Goal: Task Accomplishment & Management: Manage account settings

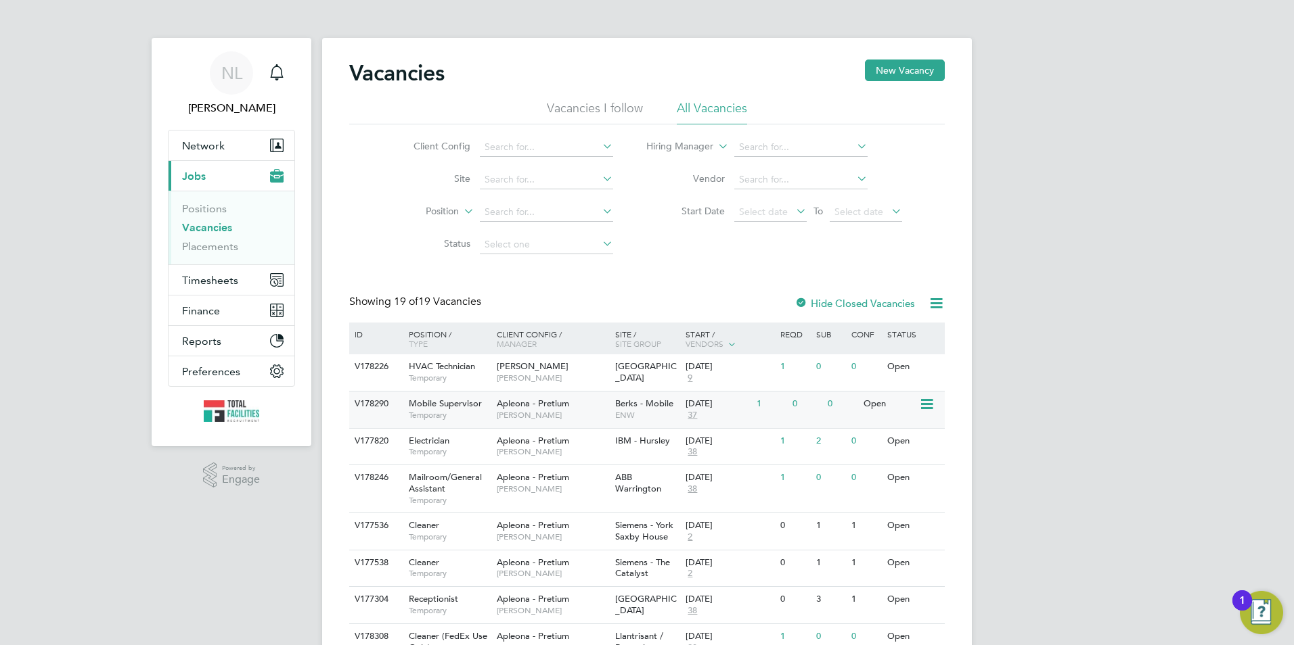
click at [537, 405] on span "Apleona - Pretium" at bounding box center [533, 404] width 72 height 12
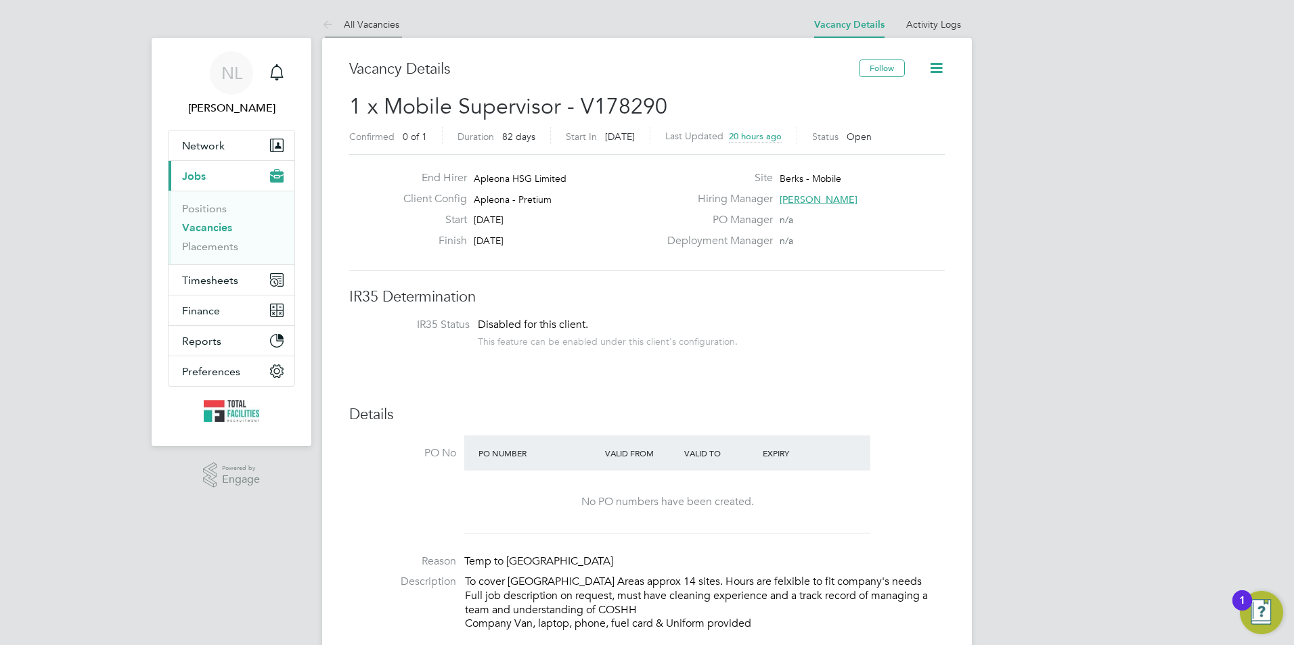
click at [383, 21] on link "All Vacancies" at bounding box center [360, 24] width 77 height 12
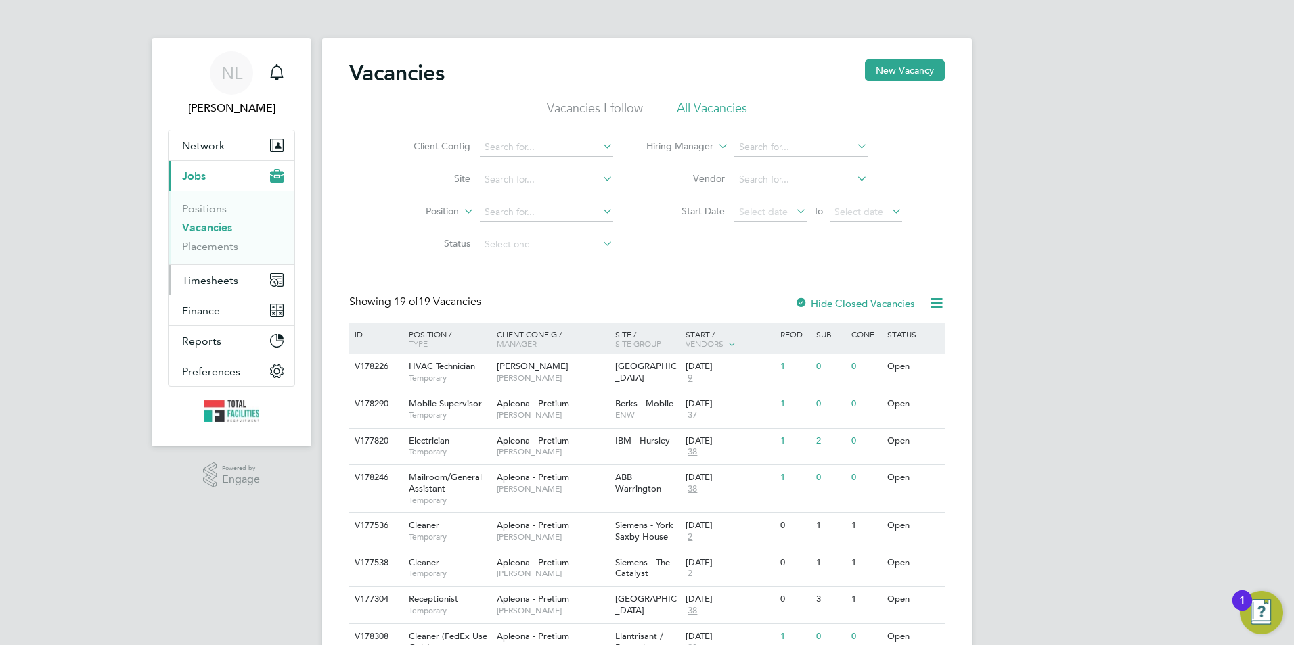
click at [207, 282] on span "Timesheets" at bounding box center [210, 280] width 56 height 13
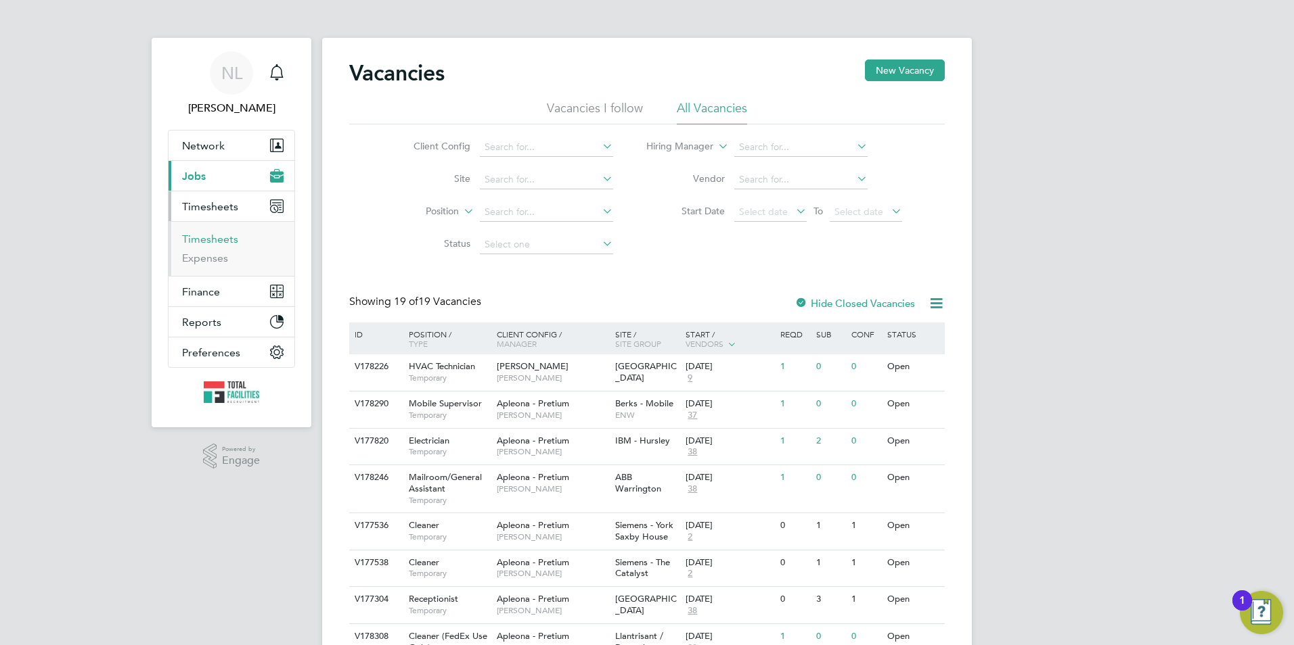
click at [209, 240] on link "Timesheets" at bounding box center [210, 239] width 56 height 13
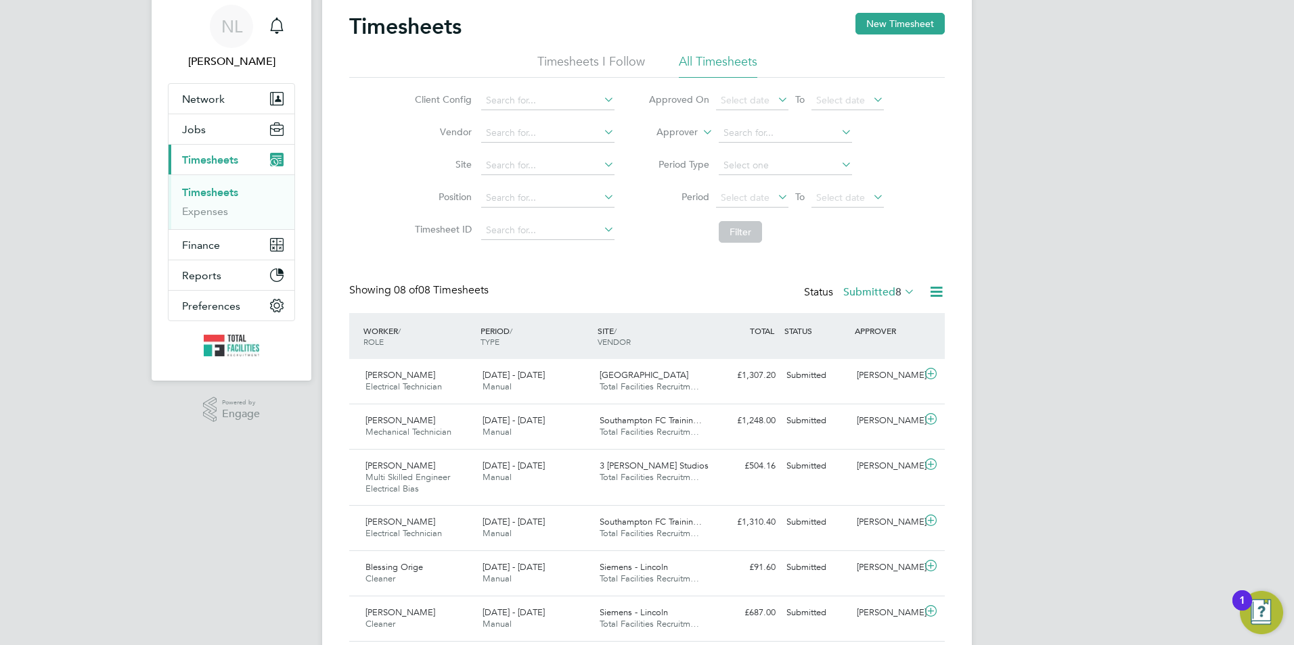
click at [693, 133] on label "Approver" at bounding box center [667, 133] width 61 height 14
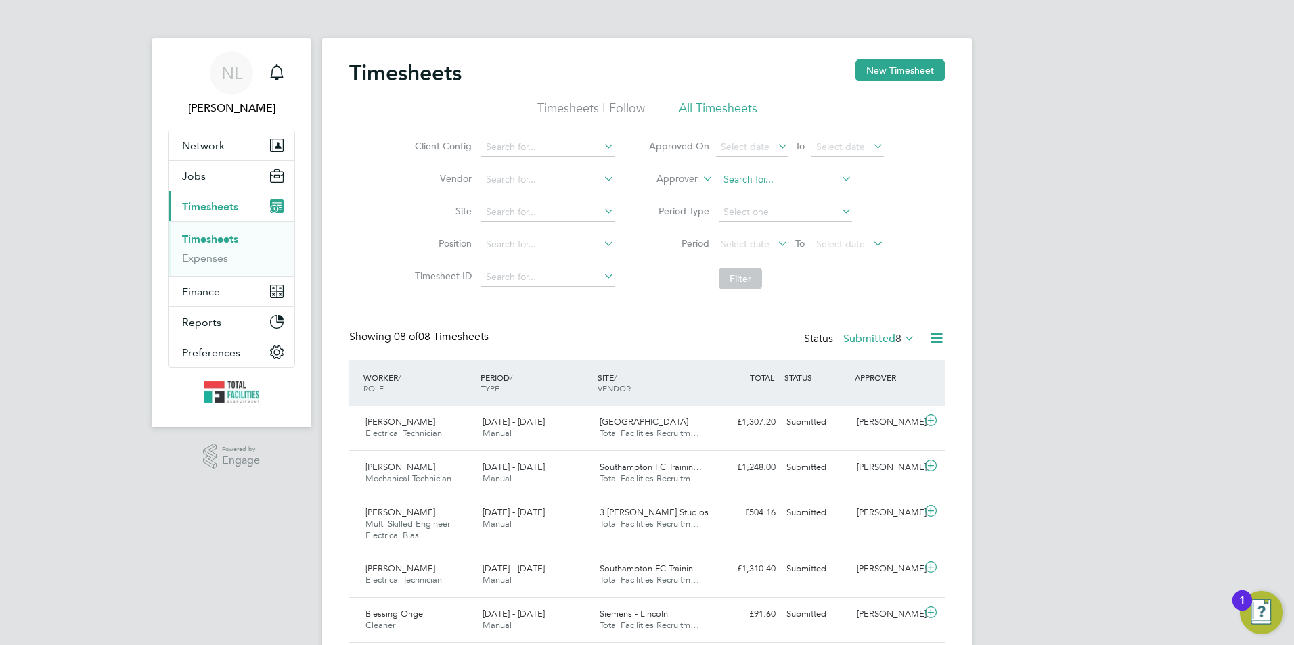
click at [777, 185] on input at bounding box center [785, 179] width 133 height 19
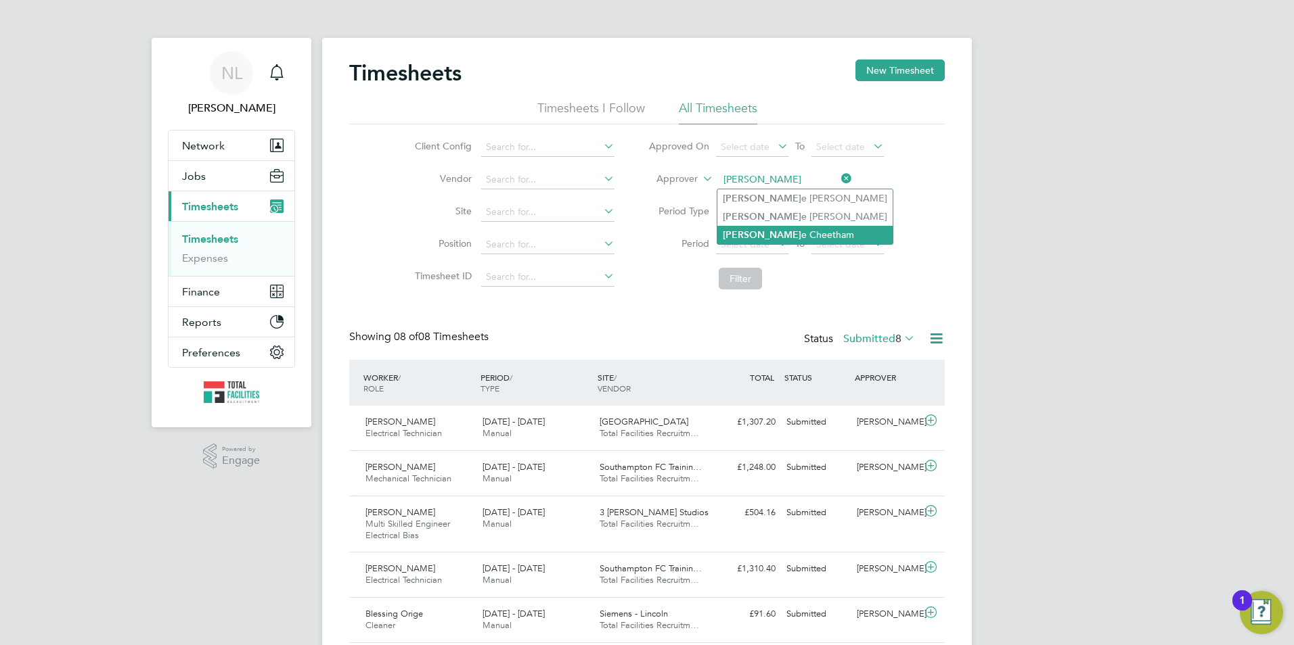
click at [783, 242] on li "Jacki e Cheetham" at bounding box center [804, 235] width 175 height 18
type input "Jackie Cheetham"
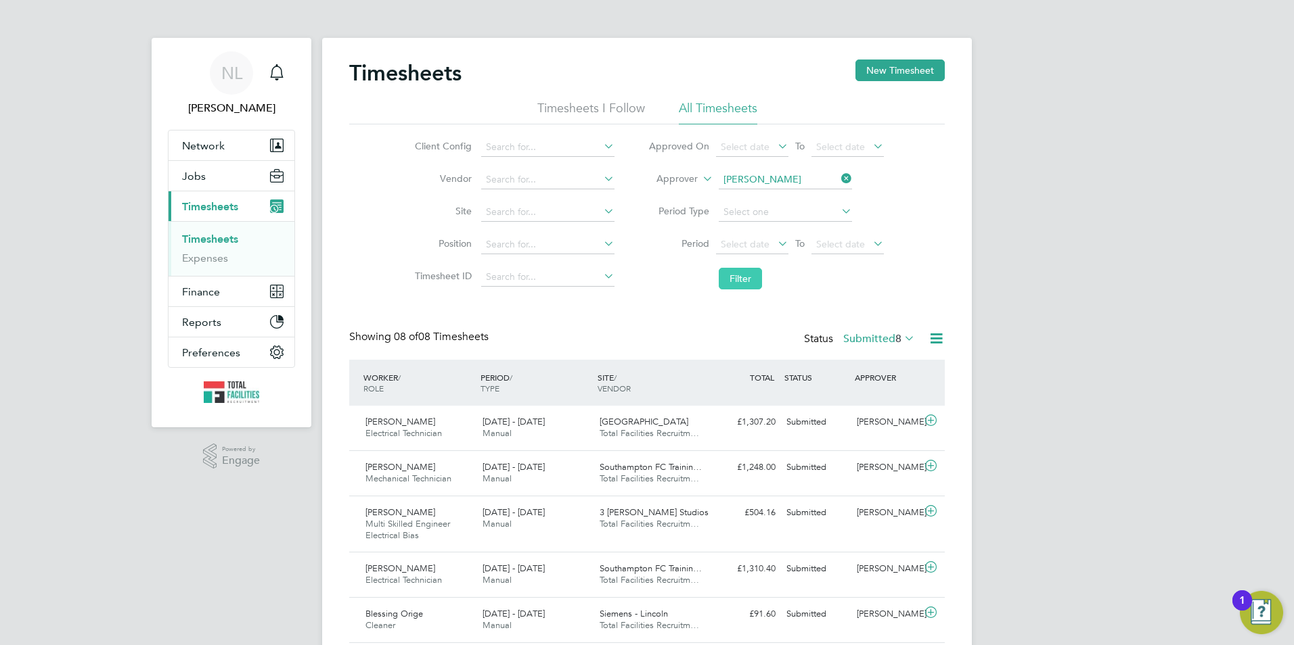
click at [737, 281] on button "Filter" at bounding box center [740, 279] width 43 height 22
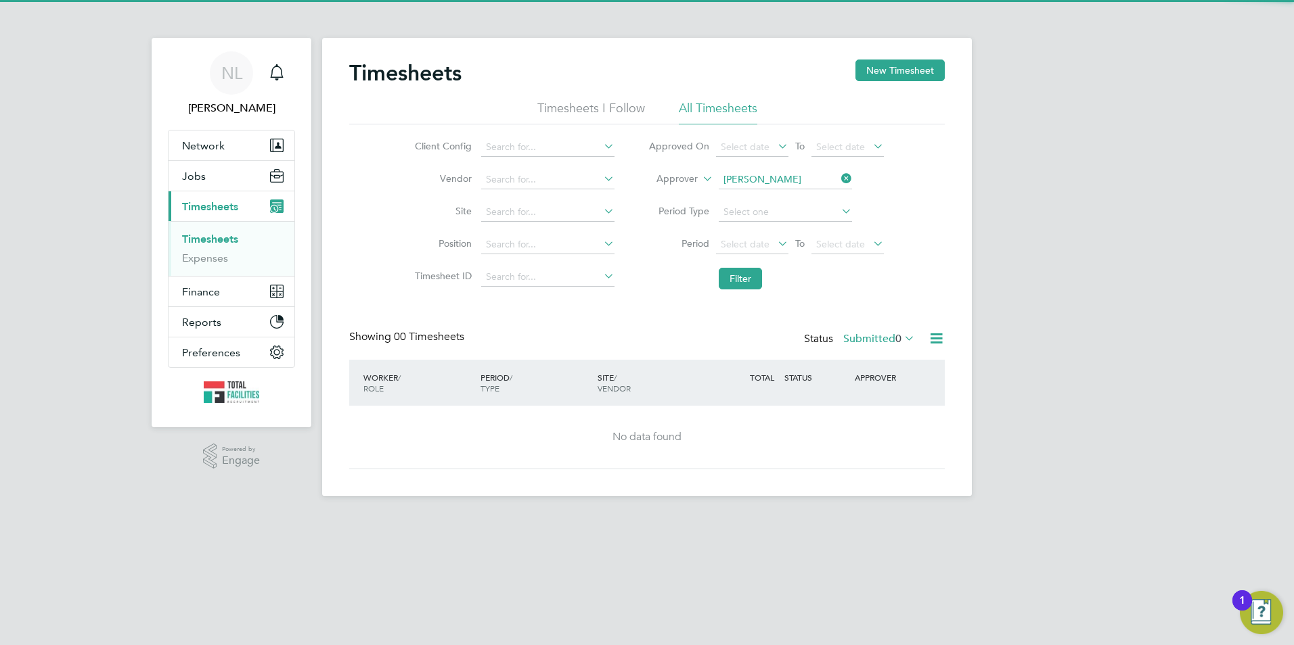
click at [882, 342] on label "Submitted 0" at bounding box center [879, 339] width 72 height 14
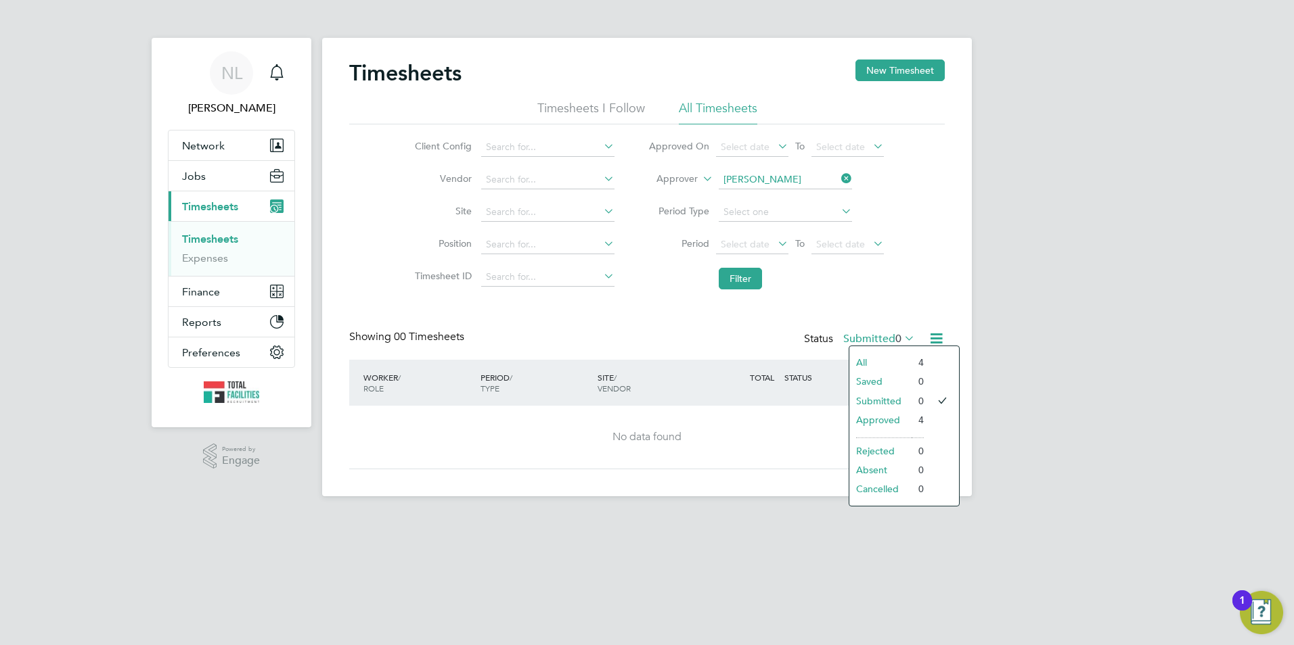
click at [882, 418] on li "Approved" at bounding box center [880, 420] width 62 height 19
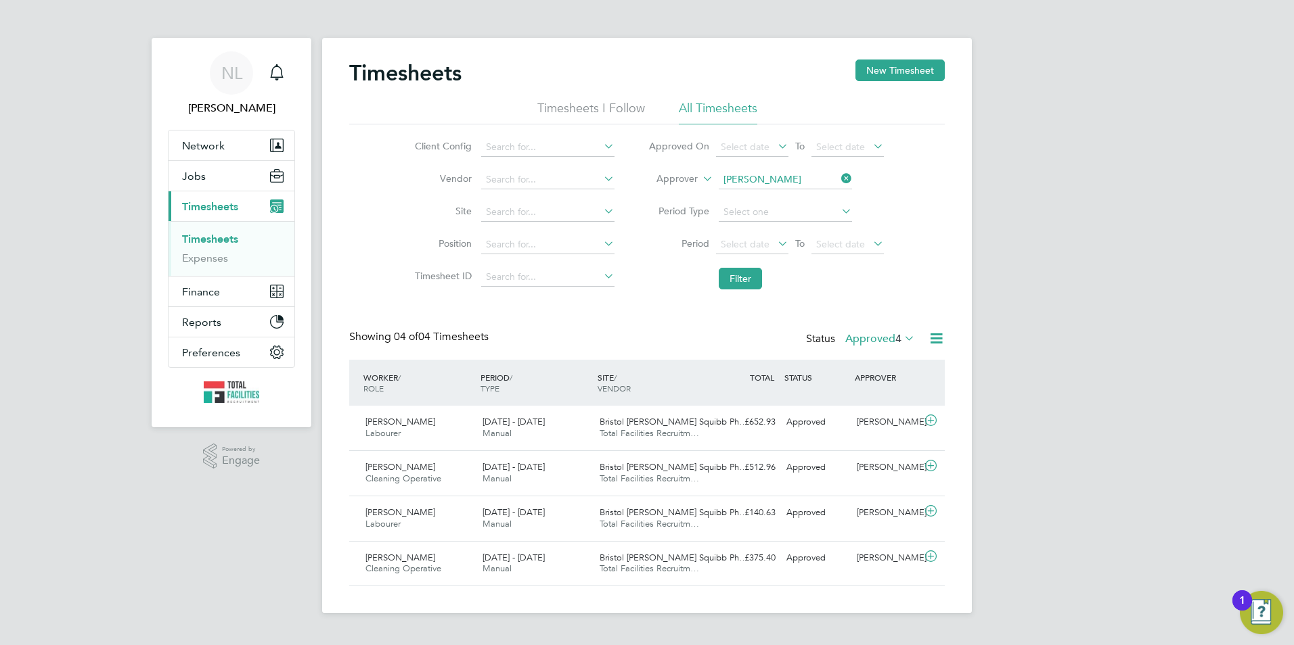
click at [838, 176] on icon at bounding box center [838, 178] width 0 height 19
click at [890, 353] on div "Showing 04 of 04 Timesheets Status Approved 4" at bounding box center [646, 345] width 595 height 30
click at [890, 347] on div "Status Approved 4" at bounding box center [862, 339] width 112 height 19
click at [895, 336] on span "4" at bounding box center [898, 339] width 6 height 14
click at [887, 397] on li "Submitted" at bounding box center [881, 401] width 62 height 19
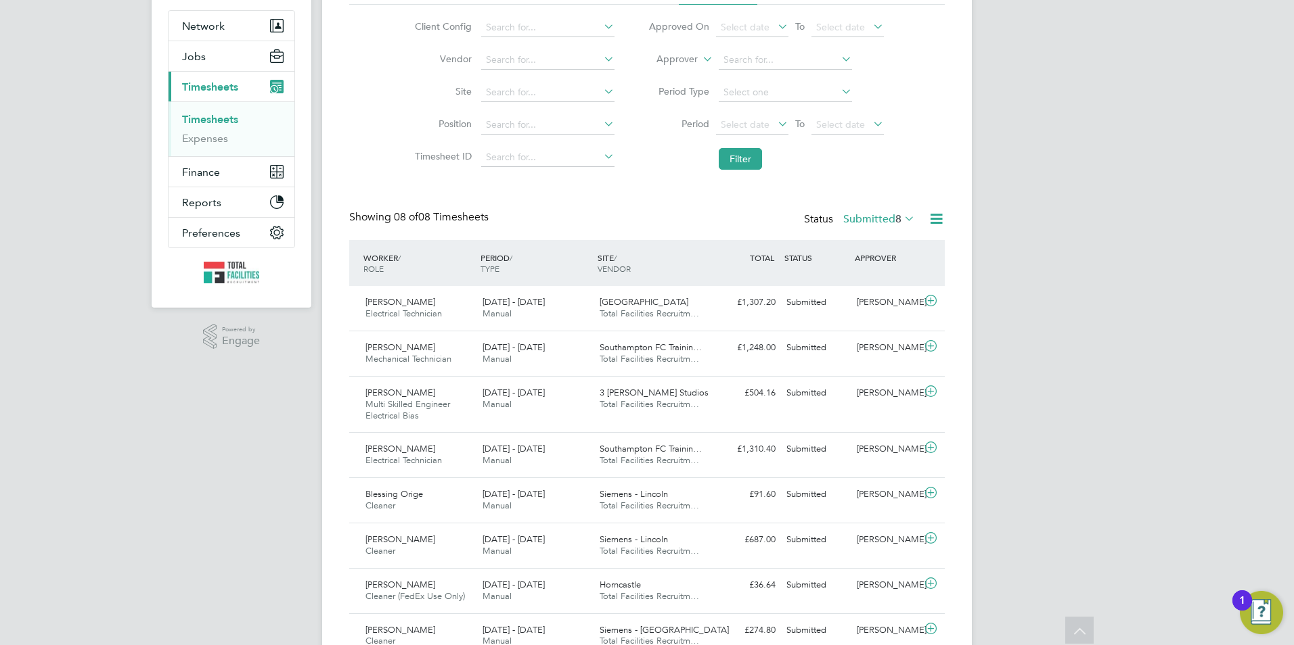
scroll to position [47, 0]
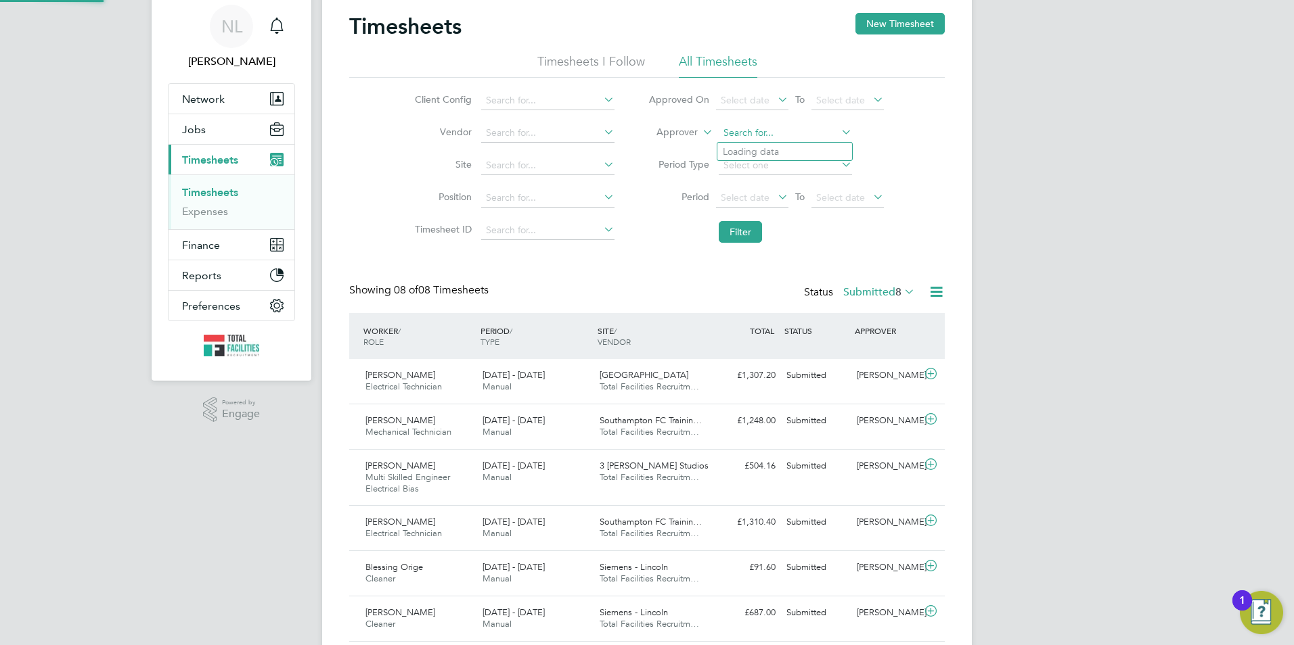
click at [747, 126] on input at bounding box center [785, 133] width 133 height 19
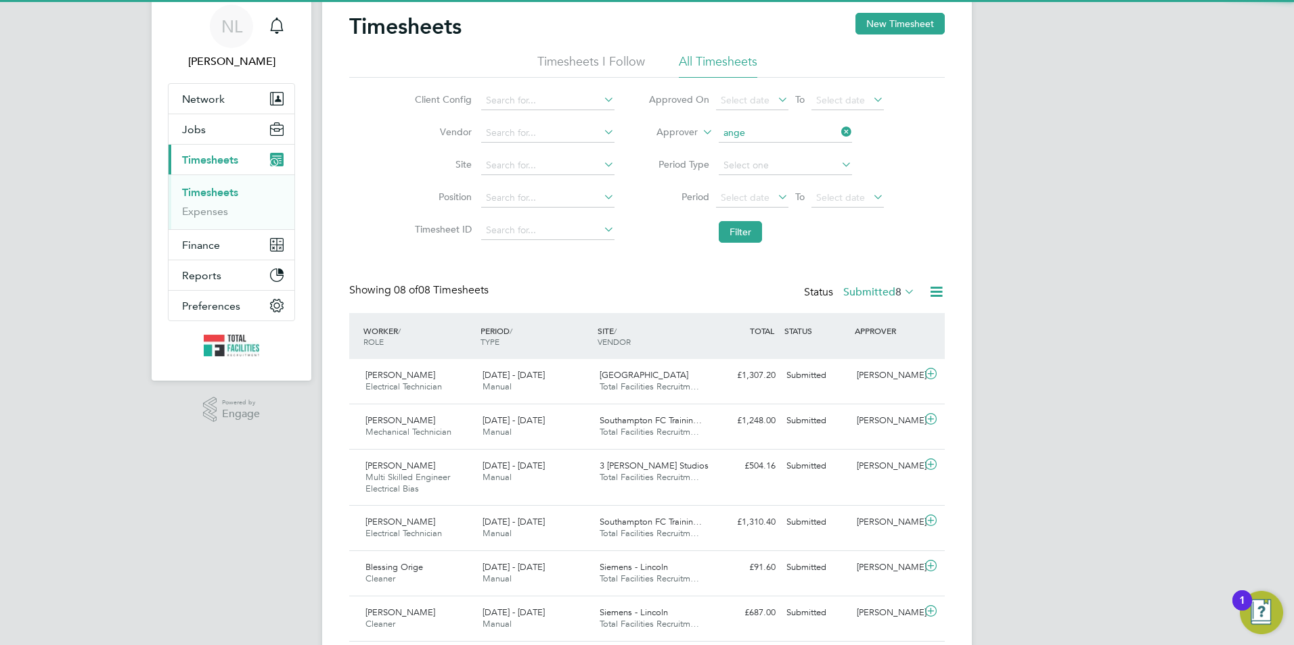
click at [764, 154] on li "Ange la Williams" at bounding box center [784, 152] width 135 height 18
type input "Angela Williams"
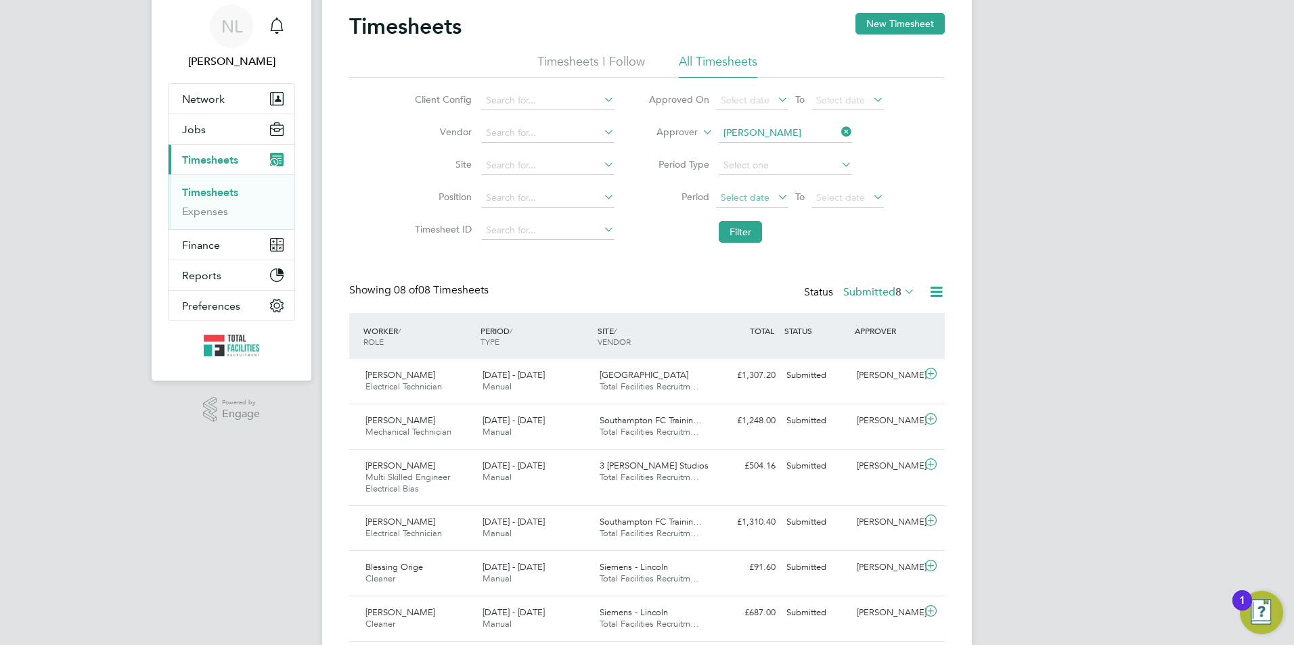
drag, startPoint x: 739, startPoint y: 229, endPoint x: 760, endPoint y: 243, distance: 25.5
click at [737, 229] on button "Filter" at bounding box center [740, 232] width 43 height 22
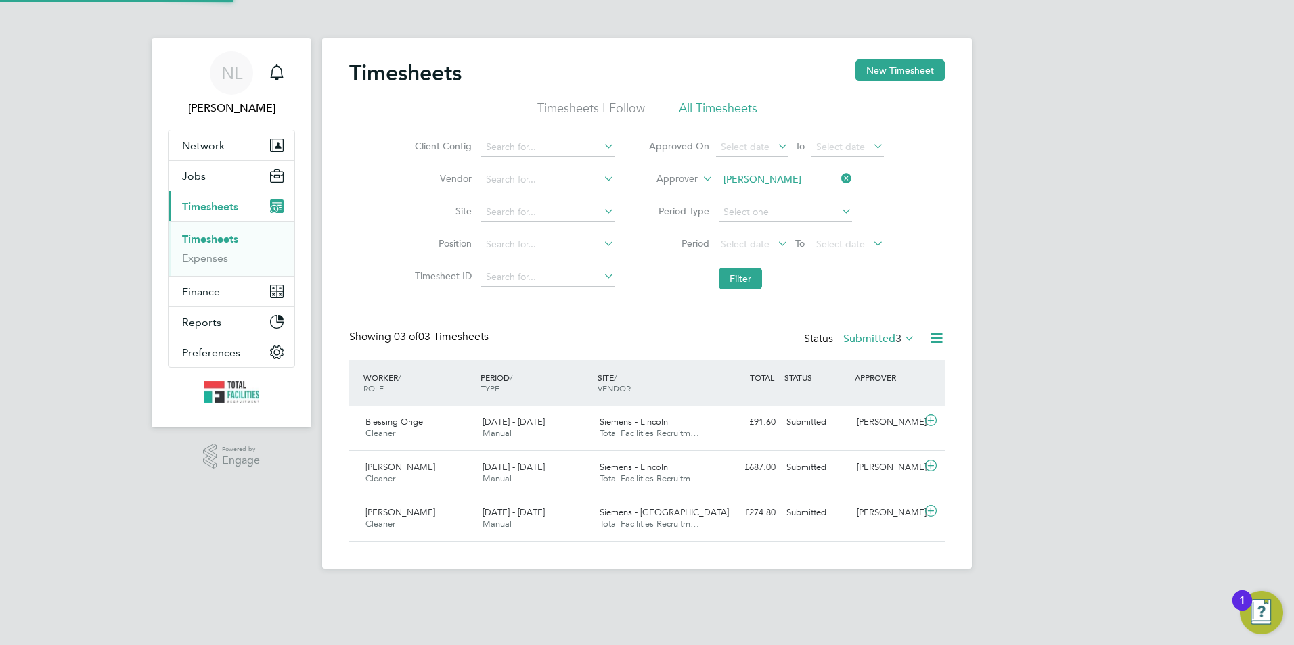
scroll to position [7, 7]
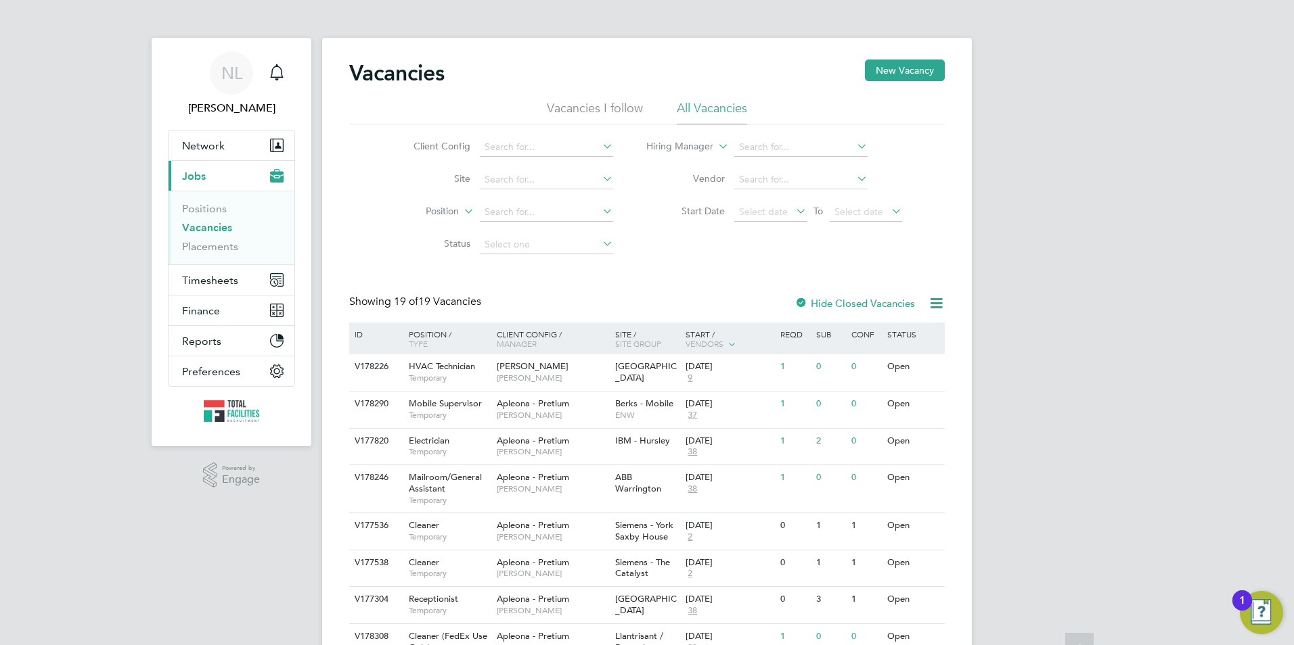
scroll to position [271, 0]
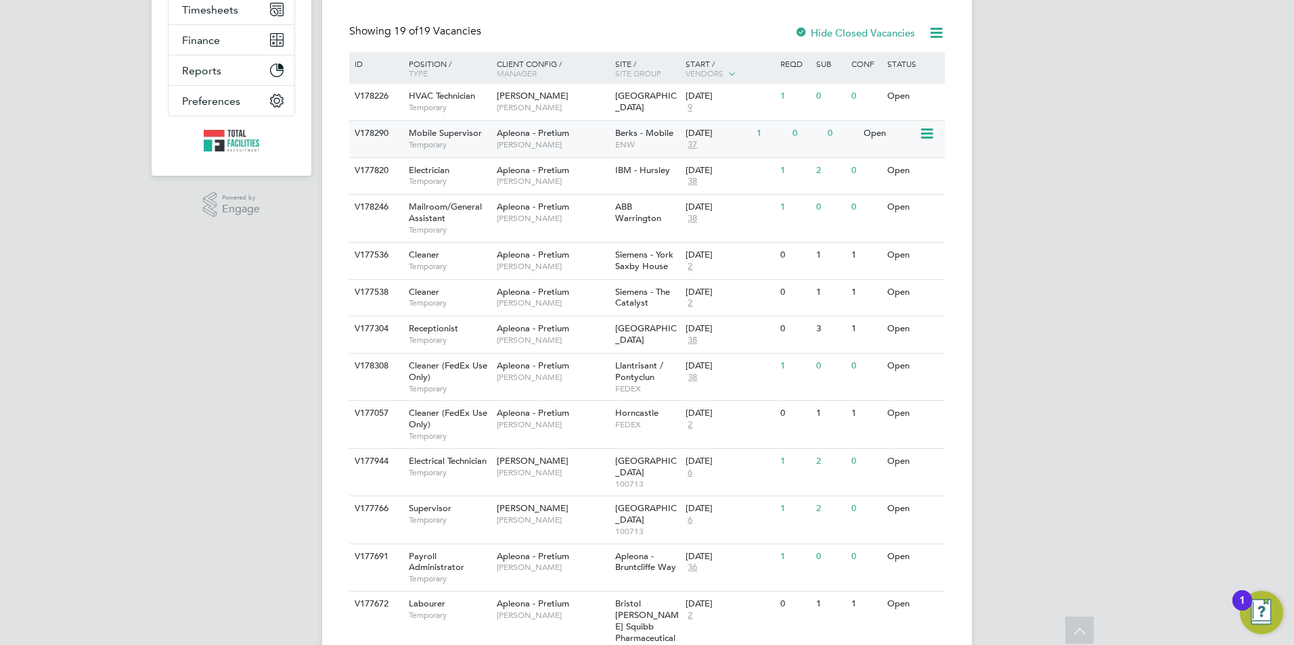
click at [581, 137] on div "Apleona - Pretium Julie Tante" at bounding box center [552, 138] width 118 height 35
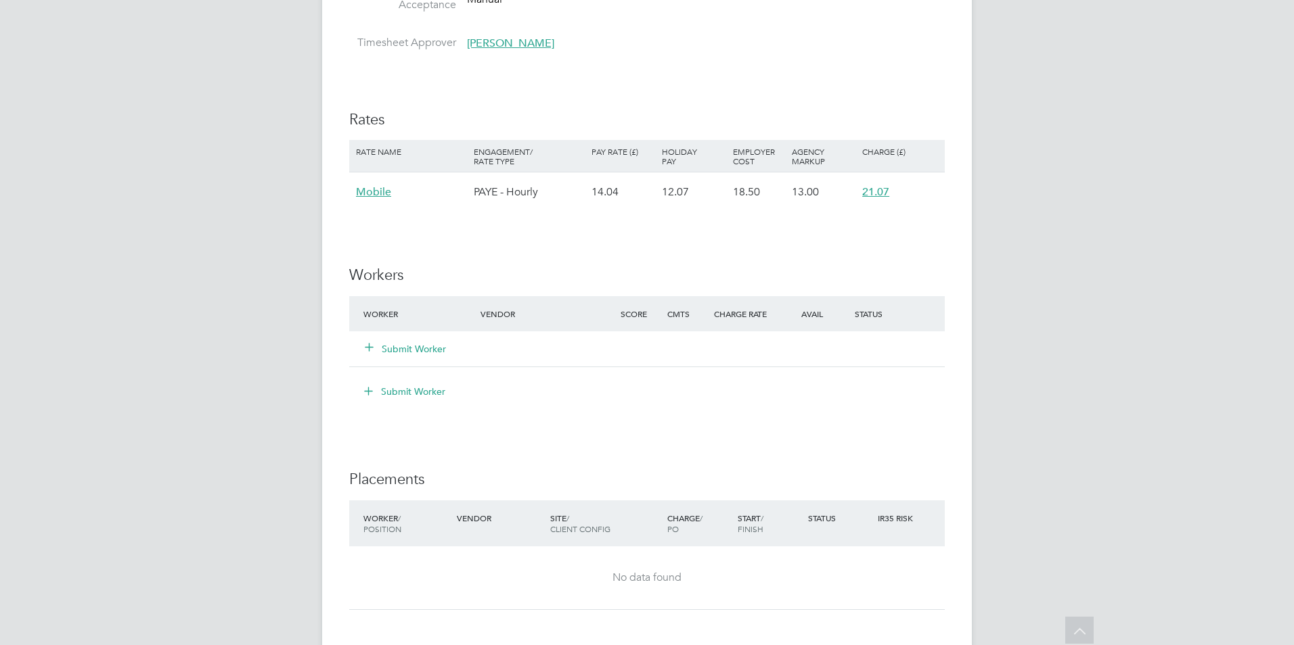
scroll to position [812, 0]
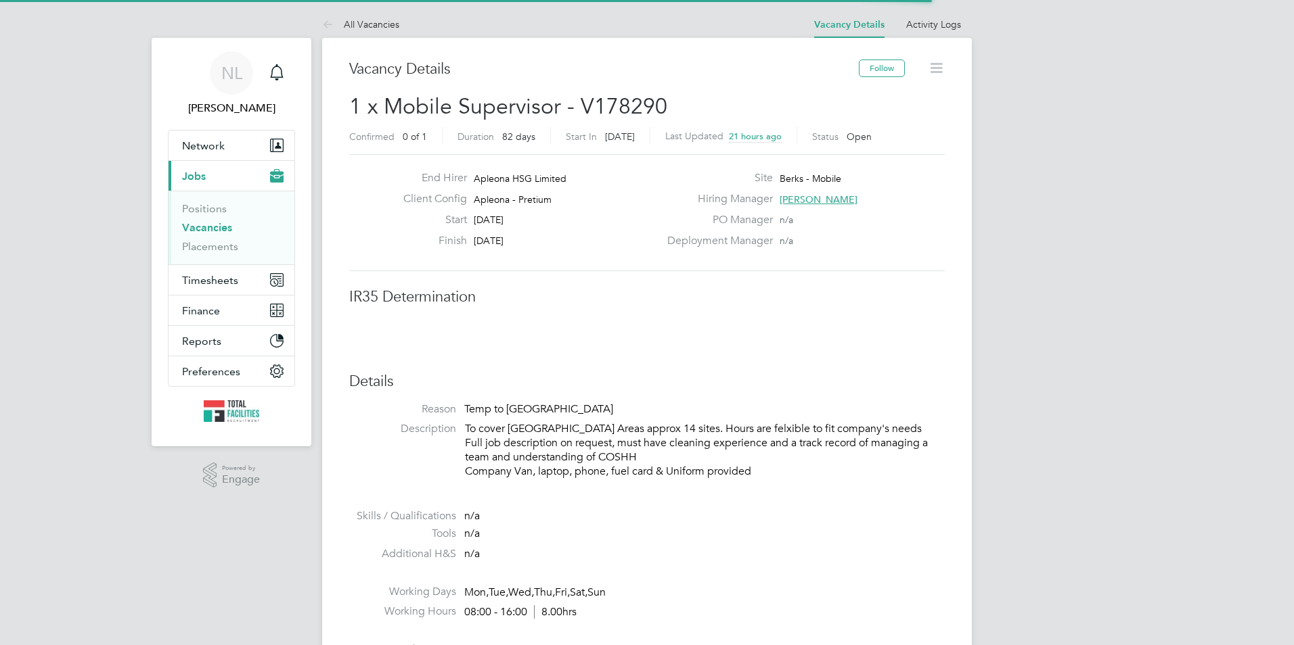
scroll to position [40, 118]
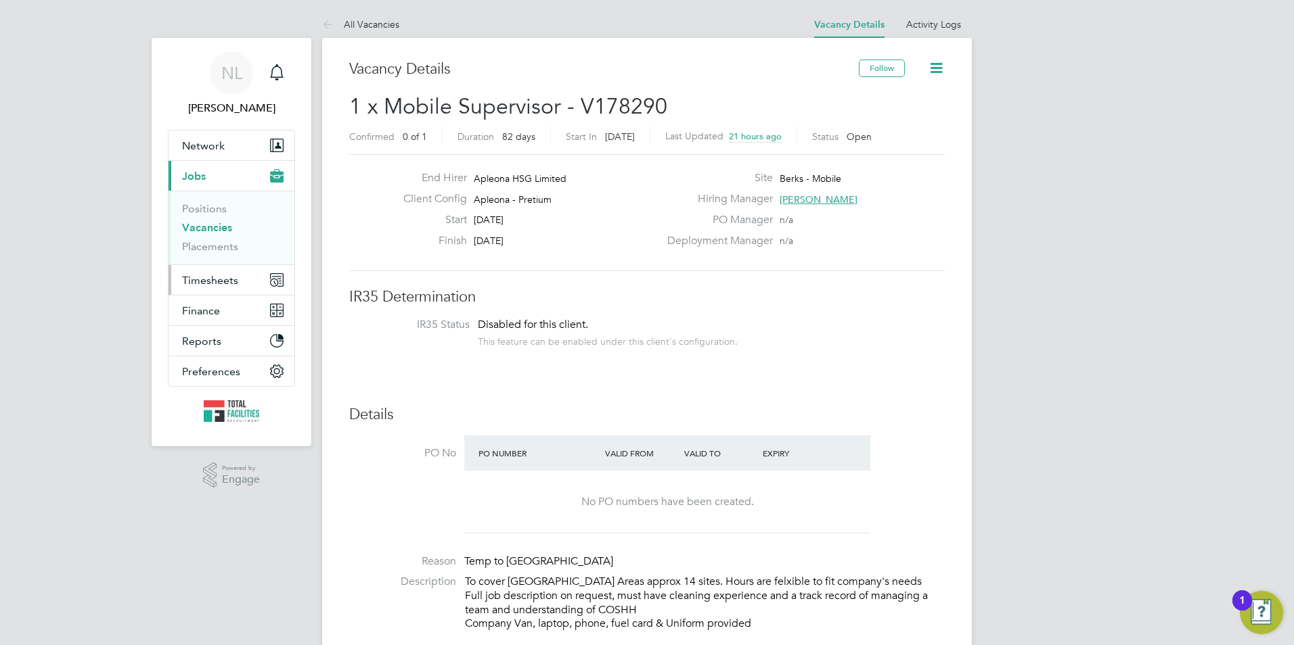
click at [191, 279] on span "Timesheets" at bounding box center [210, 280] width 56 height 13
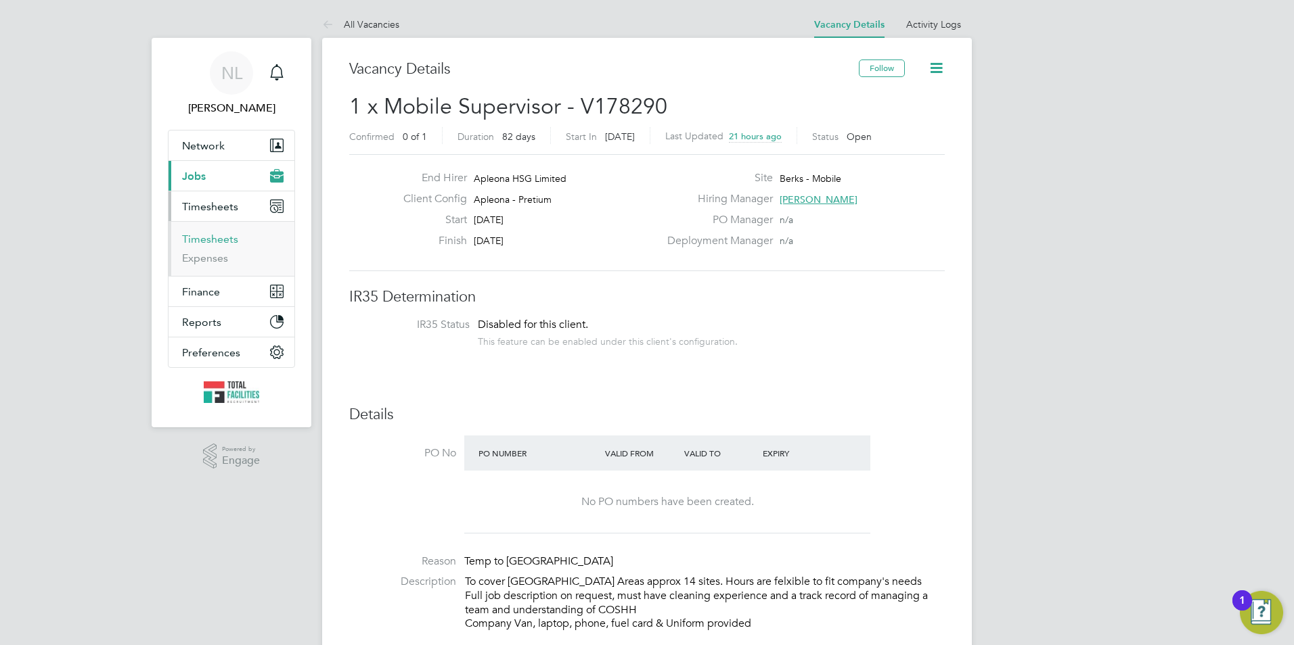
click at [214, 240] on link "Timesheets" at bounding box center [210, 239] width 56 height 13
